Goal: Task Accomplishment & Management: Manage account settings

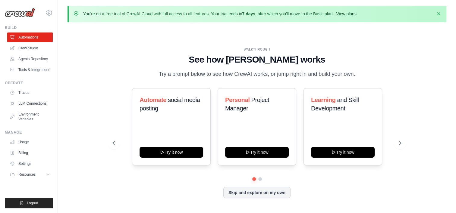
click at [352, 14] on link "View plans" at bounding box center [346, 13] width 20 height 5
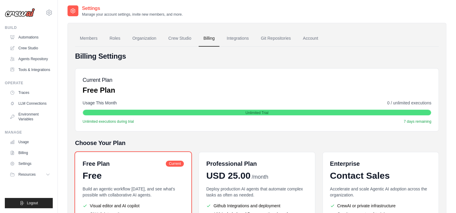
scroll to position [4, 0]
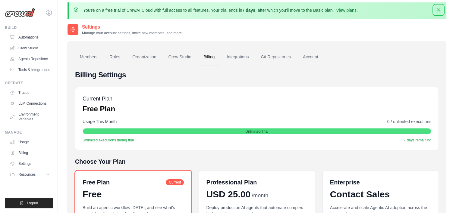
click at [441, 9] on icon "button" at bounding box center [438, 10] width 6 height 6
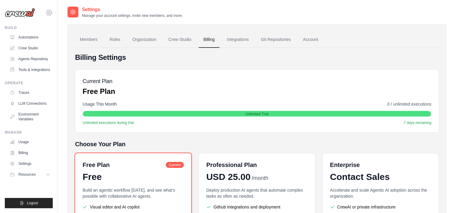
click at [49, 13] on icon at bounding box center [48, 12] width 7 height 7
click at [61, 126] on div "You're on a free trial of CrewAI Cloud with full access to all features. Your t…" at bounding box center [257, 147] width 398 height 283
click at [49, 175] on icon at bounding box center [48, 175] width 3 height 2
click at [34, 187] on span "Documentation" at bounding box center [33, 185] width 24 height 5
